Goal: Information Seeking & Learning: Learn about a topic

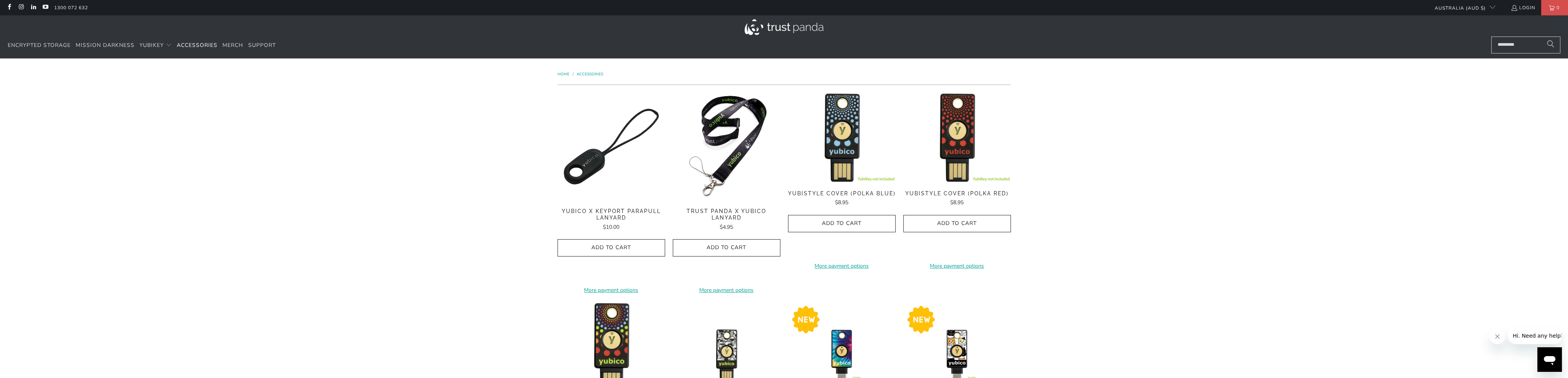
click at [790, 27] on img at bounding box center [784, 27] width 79 height 16
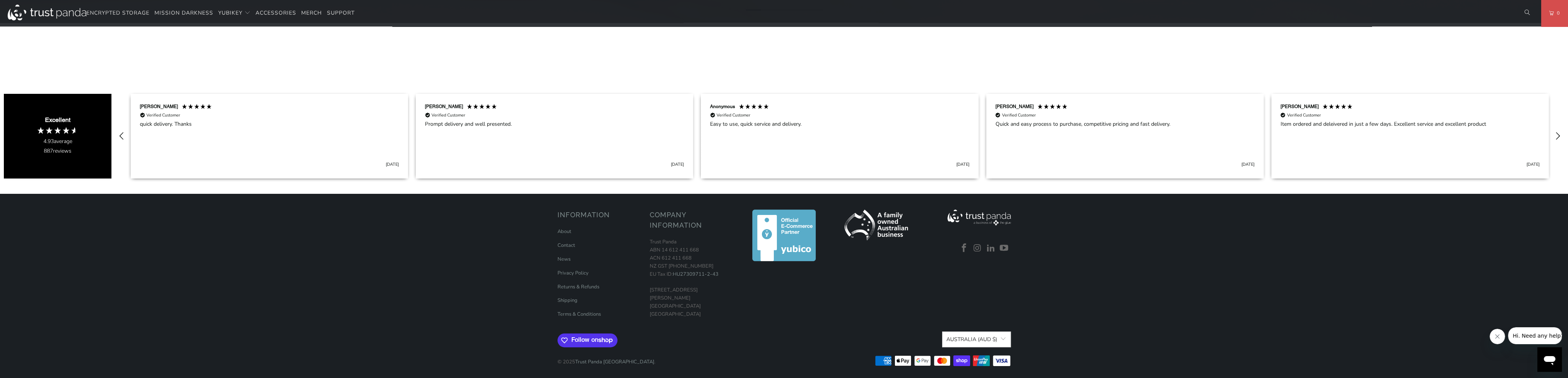
scroll to position [869, 0]
click at [565, 231] on link "About" at bounding box center [564, 231] width 14 height 7
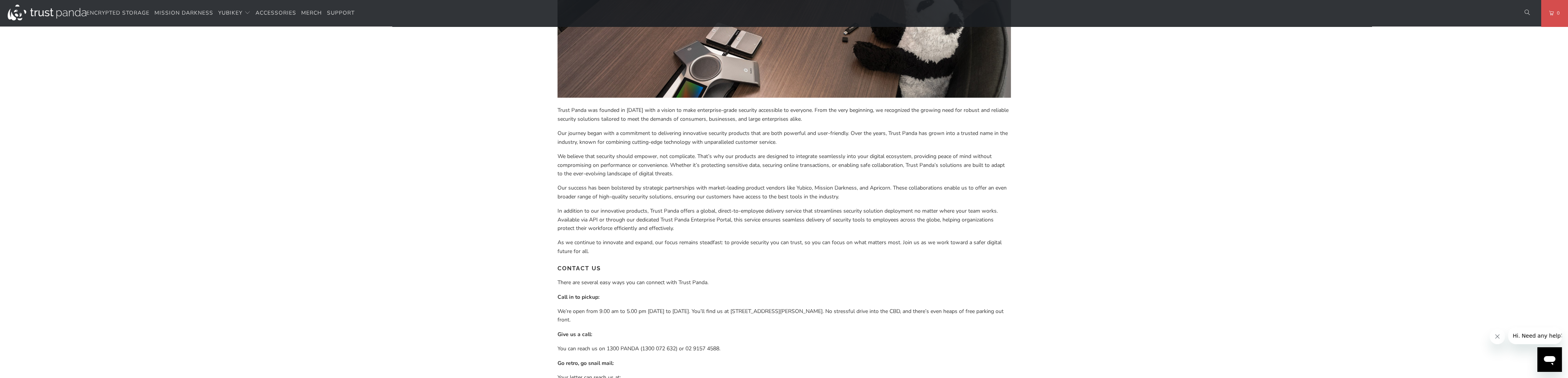
scroll to position [307, 0]
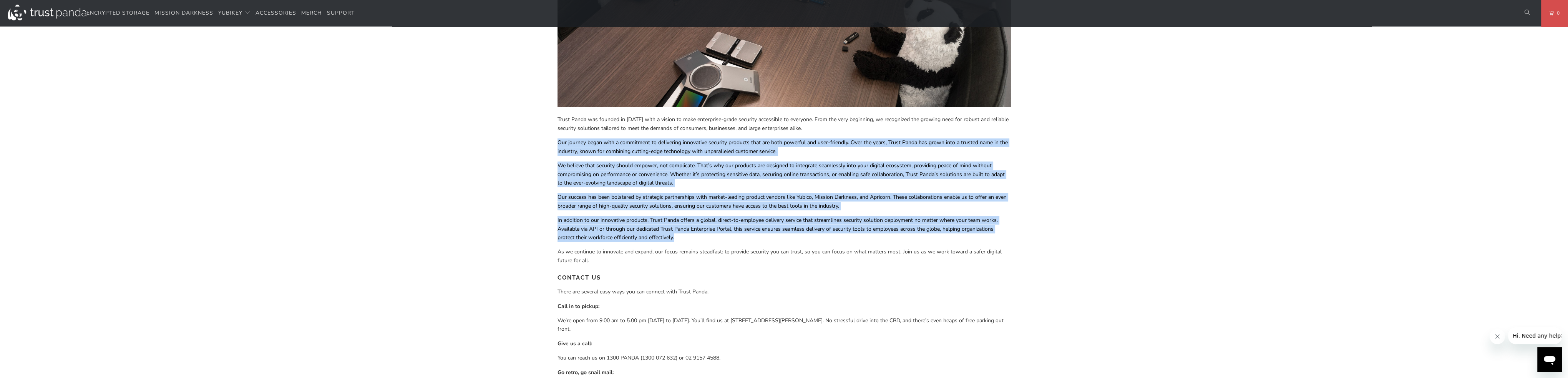
drag, startPoint x: 556, startPoint y: 142, endPoint x: 691, endPoint y: 236, distance: 164.5
click at [691, 236] on div "About WHO ARE WE? Trust Panda was founded in [DATE] with a vision to make enter…" at bounding box center [784, 95] width 461 height 689
copy div "Lor ipsumdo sitam cons a elitseddoe te incididunt utlaboreet dolorema aliquaen …"
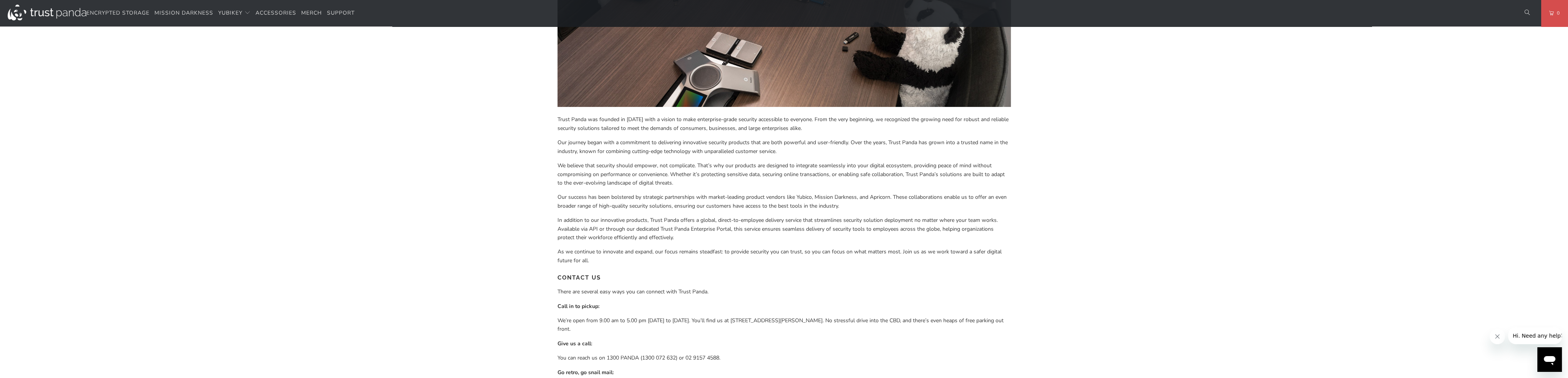
click at [644, 255] on span "As we continue to innovate and expand, our focus remains steadfast: to provide …" at bounding box center [780, 256] width 444 height 16
drag, startPoint x: 671, startPoint y: 206, endPoint x: 599, endPoint y: 206, distance: 72.0
click at [599, 206] on span "Our success has been bolstered by strategic partnerships with market-leading pr…" at bounding box center [782, 201] width 449 height 16
drag, startPoint x: 577, startPoint y: 206, endPoint x: 665, endPoint y: 206, distance: 88.0
click at [672, 206] on span "Our success has been bolstered by strategic partnerships with market-leading pr…" at bounding box center [782, 201] width 449 height 16
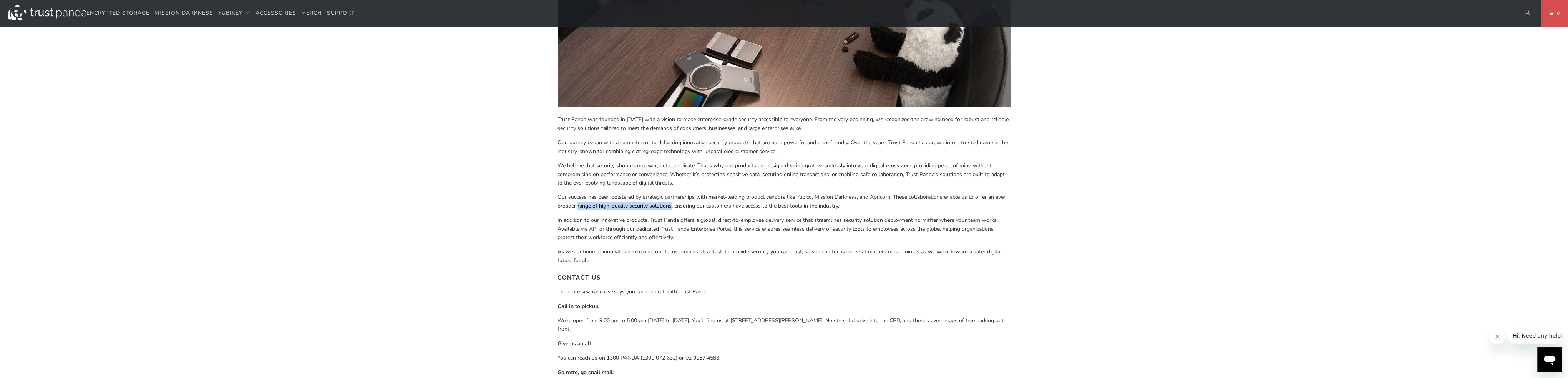
copy span "range of high-quality security solutions"
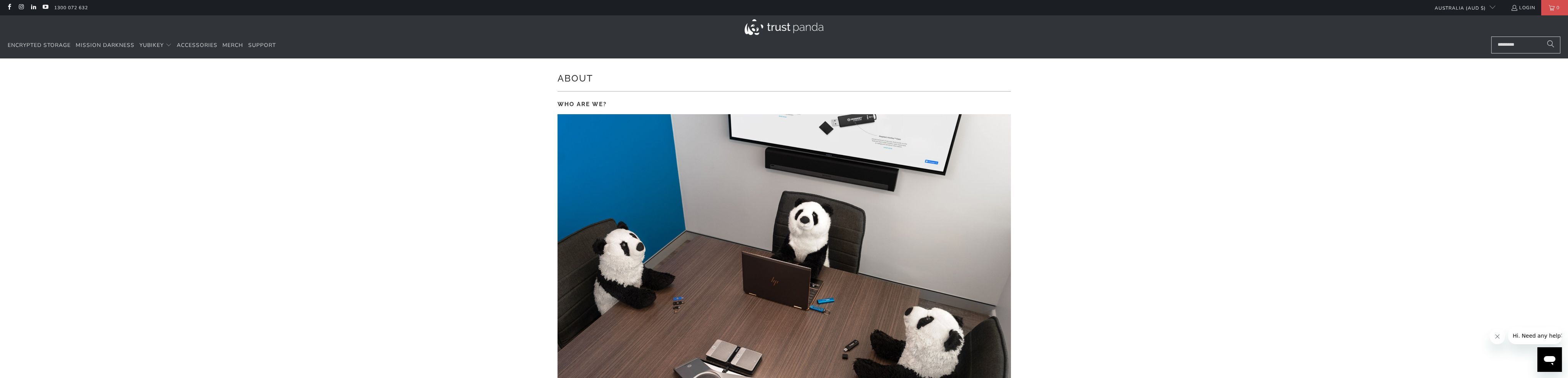
scroll to position [0, 0]
